Goal: Task Accomplishment & Management: Complete application form

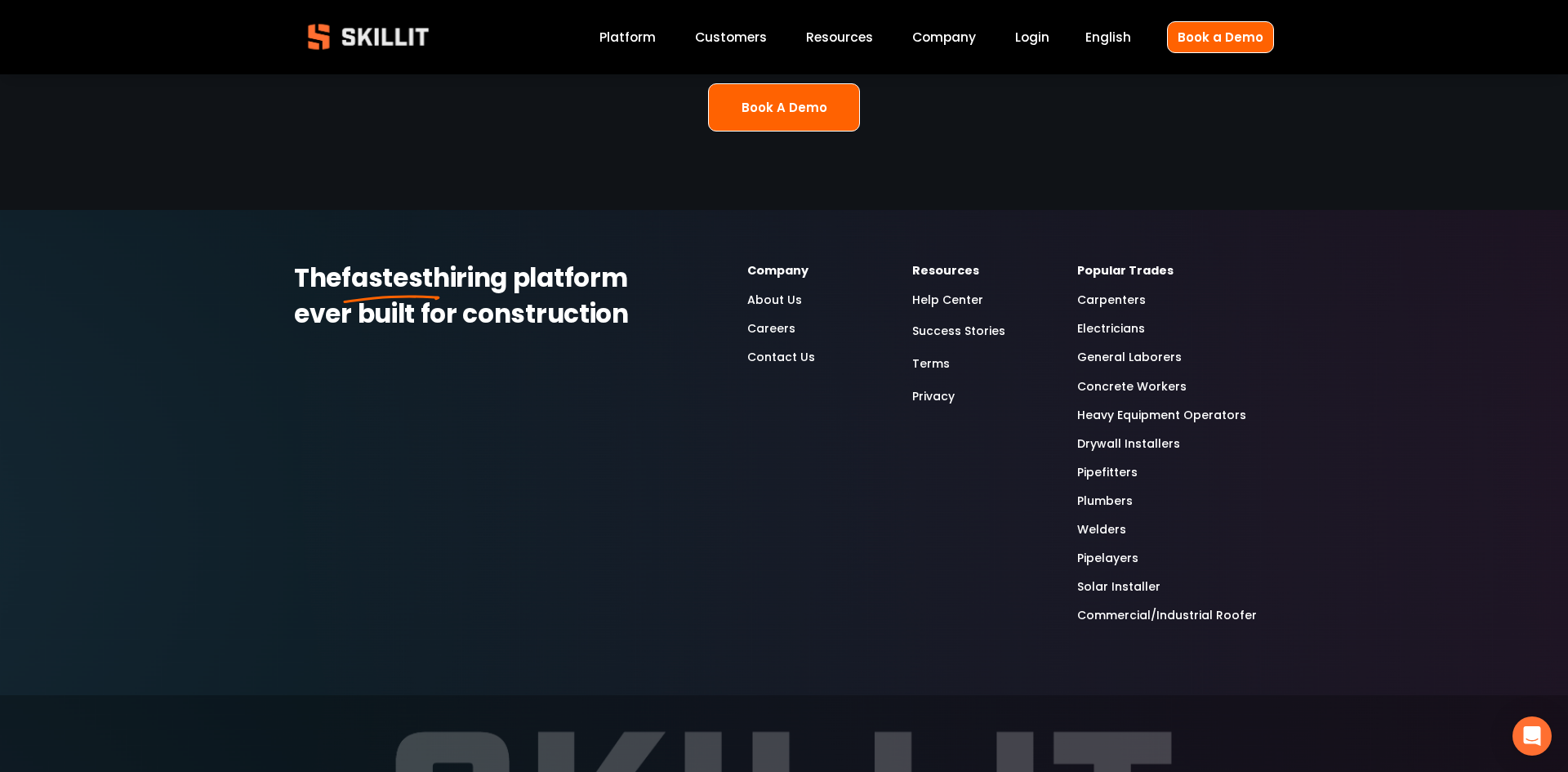
scroll to position [4398, 0]
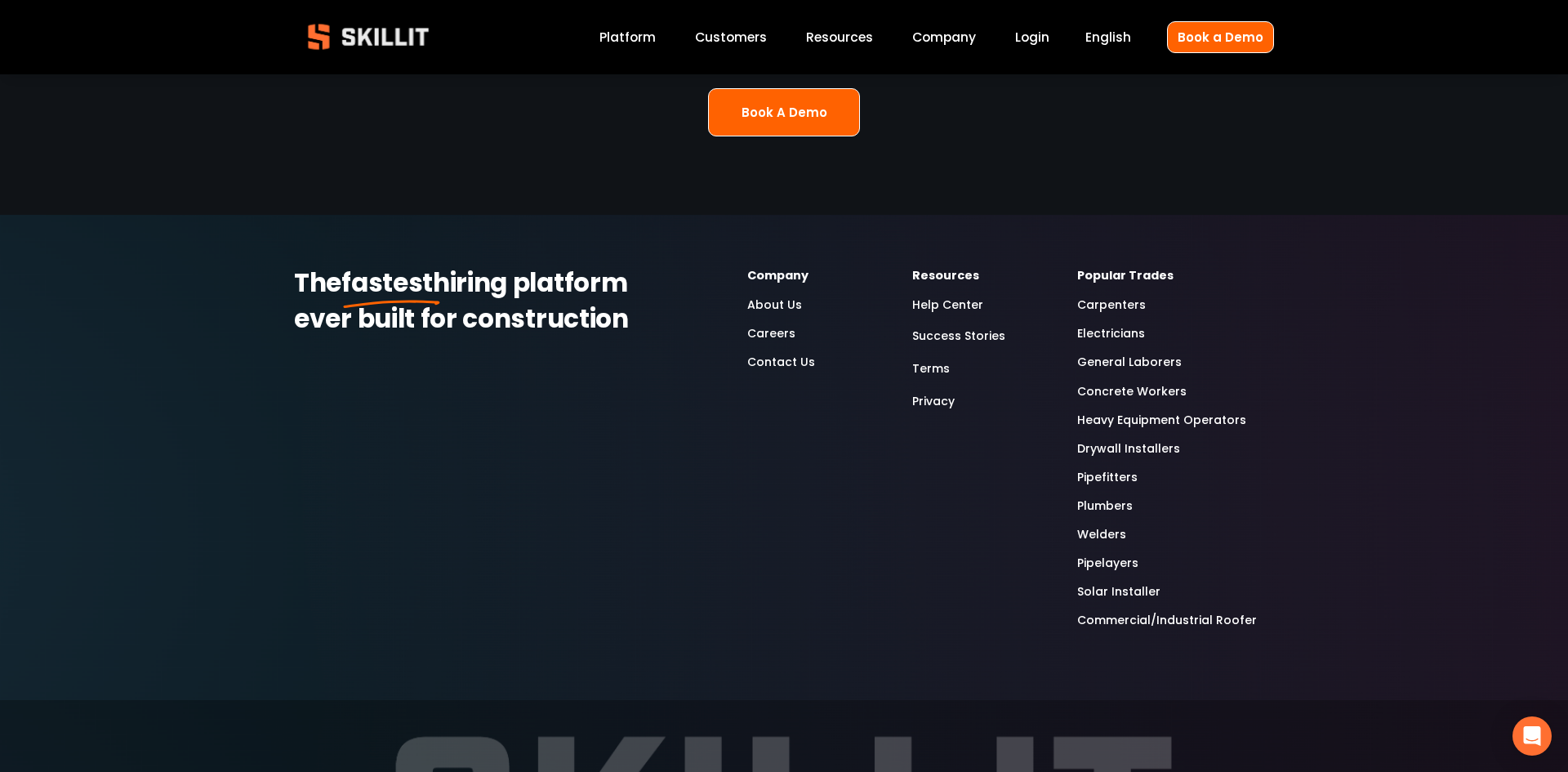
click at [1118, 582] on link "Solar Installer" at bounding box center [1119, 591] width 83 height 19
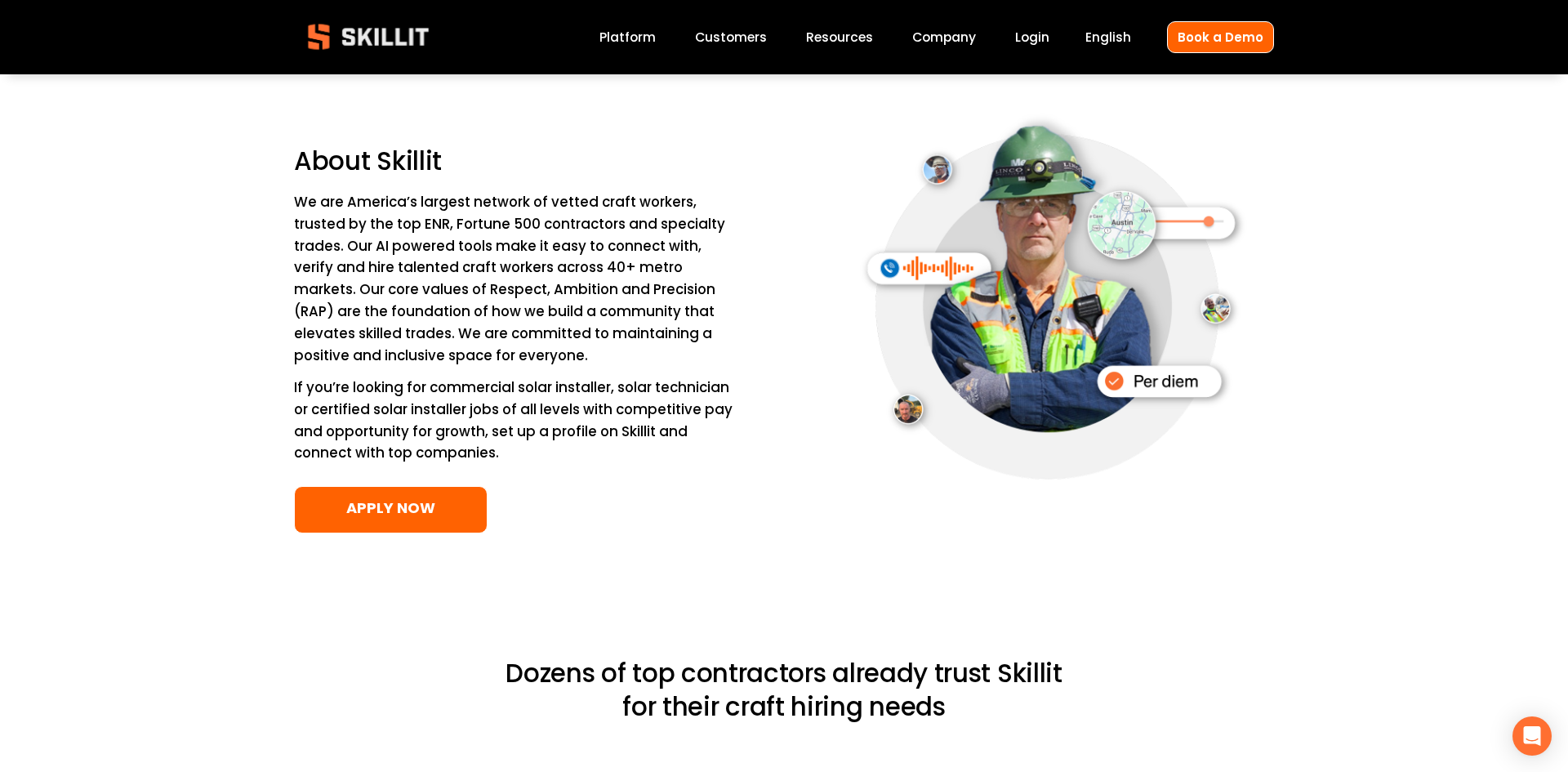
scroll to position [2488, 0]
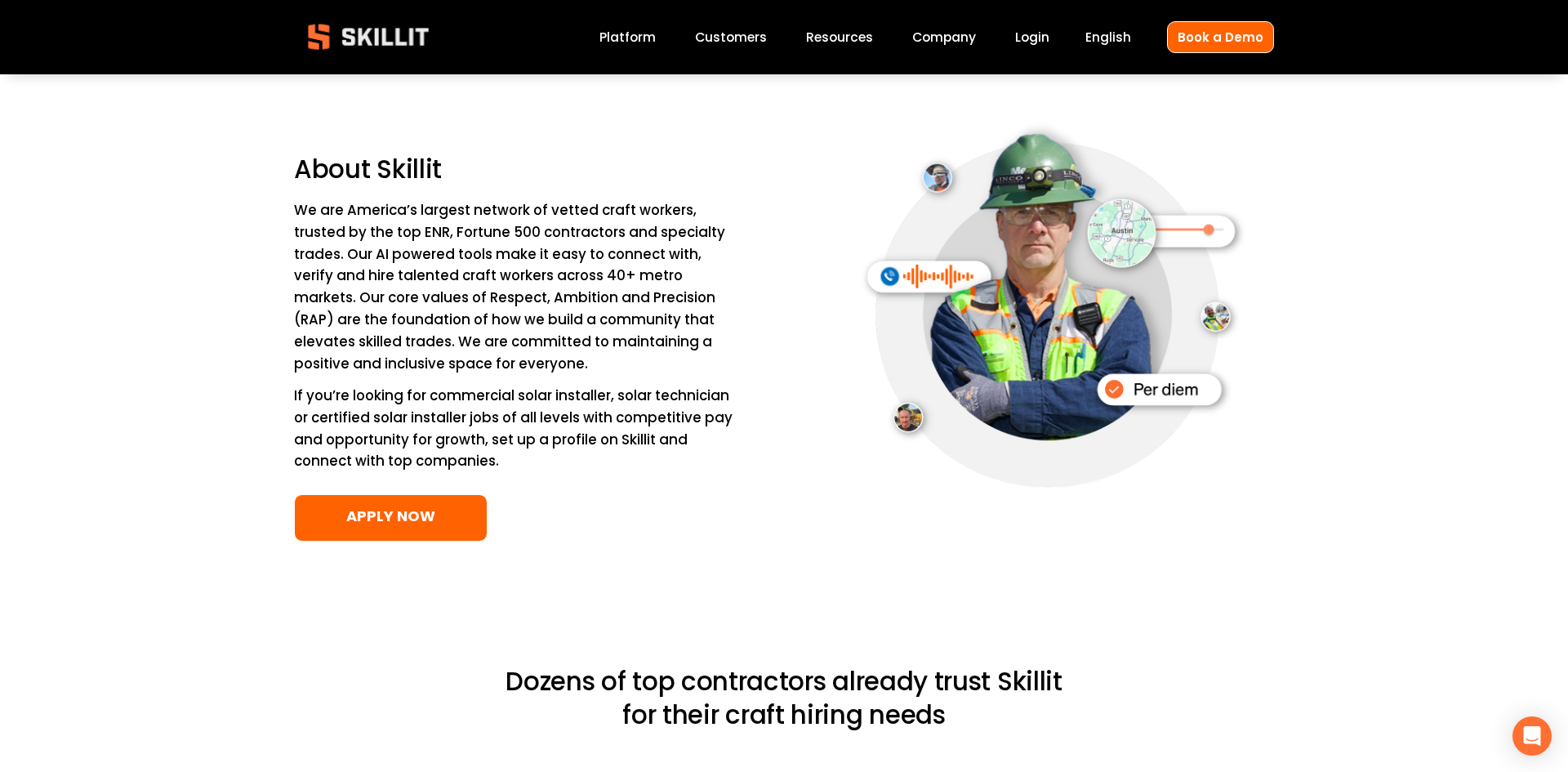
click at [449, 526] on link "APPLY NOW" at bounding box center [391, 518] width 194 height 48
